Goal: Find specific page/section: Find specific page/section

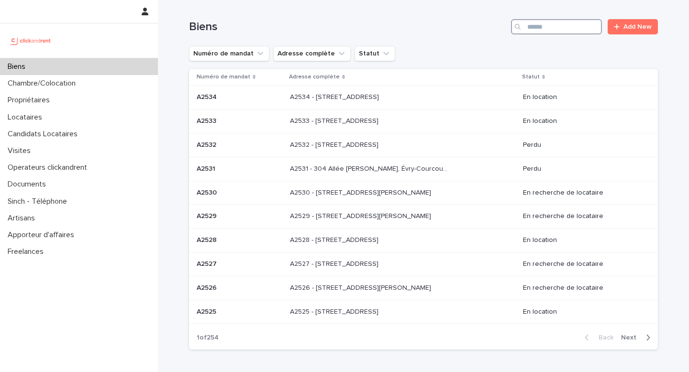
click at [551, 30] on input "Search" at bounding box center [556, 26] width 91 height 15
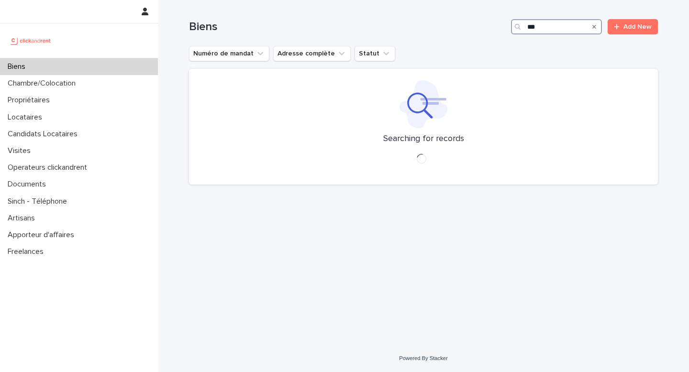
type input "****"
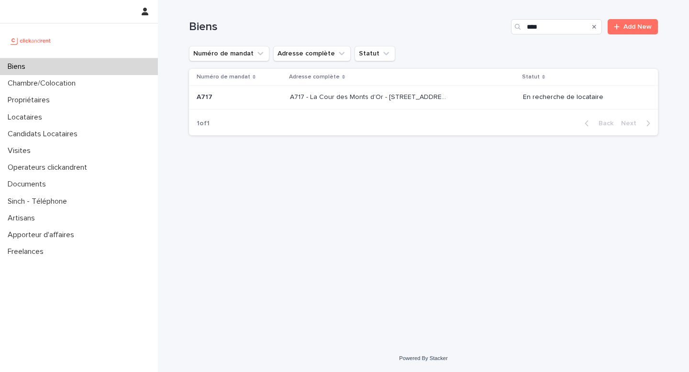
click at [374, 98] on p "A717 - La Cour des Monts d'Or - [STREET_ADDRESS]" at bounding box center [370, 96] width 161 height 10
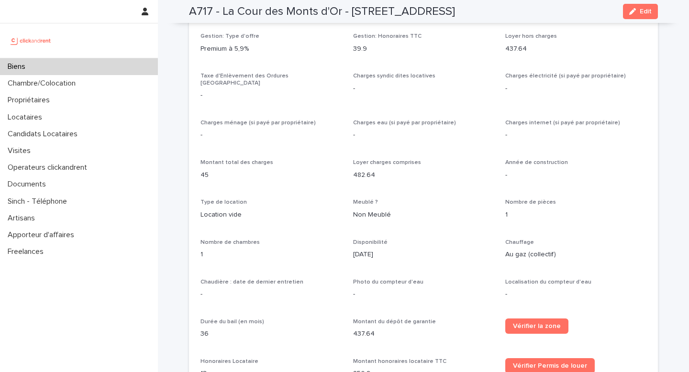
scroll to position [441, 0]
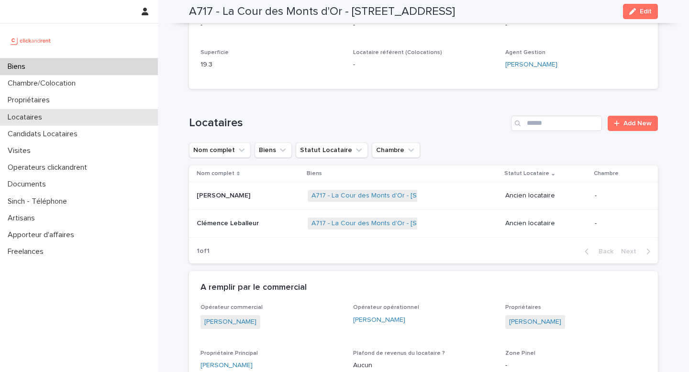
click at [42, 117] on p "Locataires" at bounding box center [27, 117] width 46 height 9
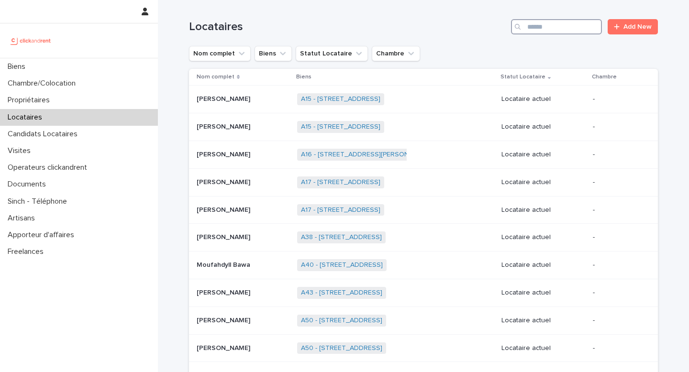
click at [544, 32] on input "Search" at bounding box center [556, 26] width 91 height 15
type input "*******"
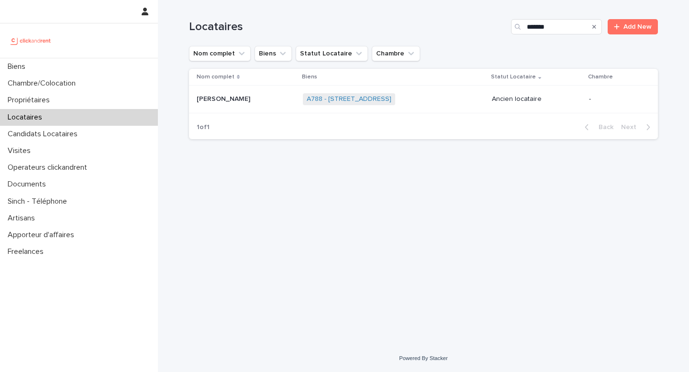
click at [244, 94] on p "[PERSON_NAME]" at bounding box center [224, 98] width 55 height 10
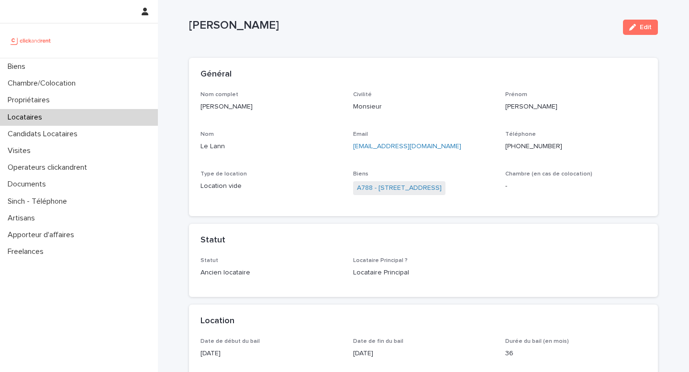
scroll to position [12, 0]
click at [418, 187] on link "A788 - [STREET_ADDRESS]" at bounding box center [399, 187] width 85 height 10
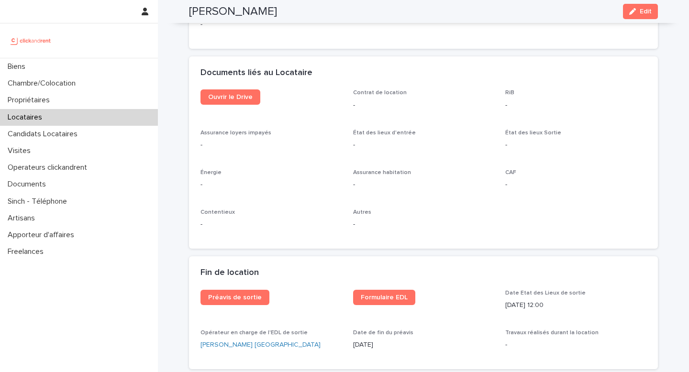
scroll to position [977, 0]
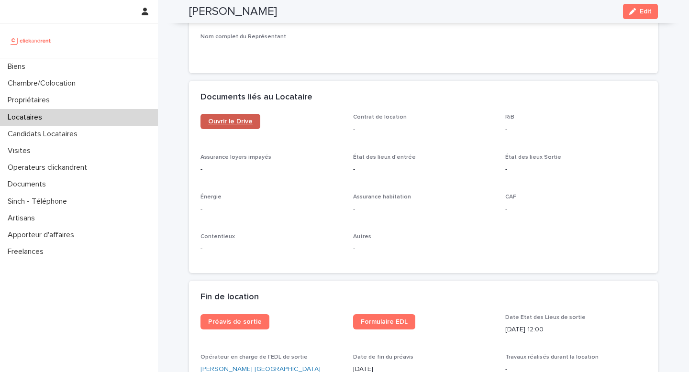
click at [232, 129] on link "Ouvrir le Drive" at bounding box center [230, 121] width 60 height 15
click at [248, 125] on span "Ouvrir le Drive" at bounding box center [230, 121] width 44 height 7
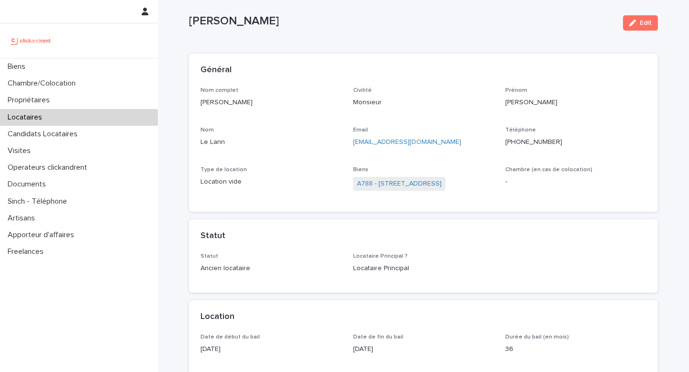
scroll to position [0, 0]
